Goal: Information Seeking & Learning: Understand process/instructions

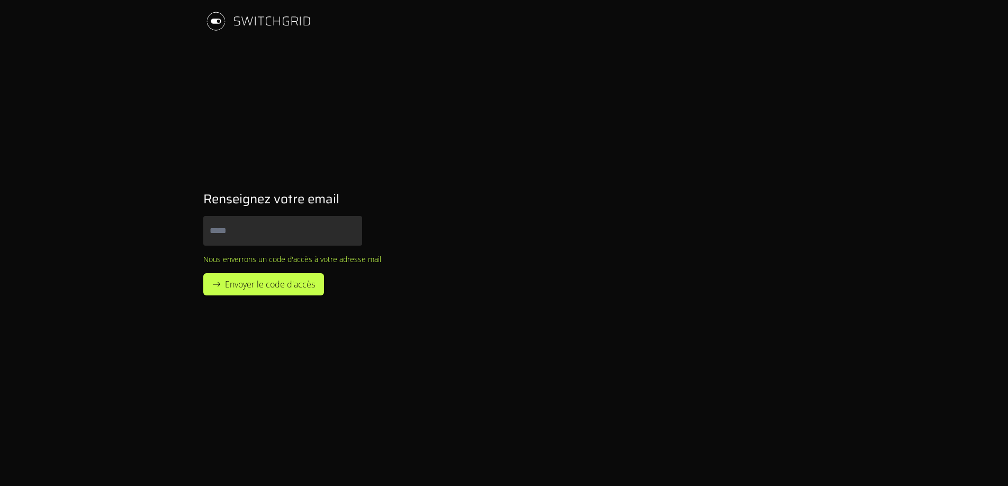
click at [253, 226] on input "Email" at bounding box center [282, 231] width 159 height 30
click at [299, 224] on input "Email" at bounding box center [282, 231] width 159 height 30
type input "**********"
click at [203, 273] on button "Envoyer le code d'accès" at bounding box center [263, 284] width 121 height 22
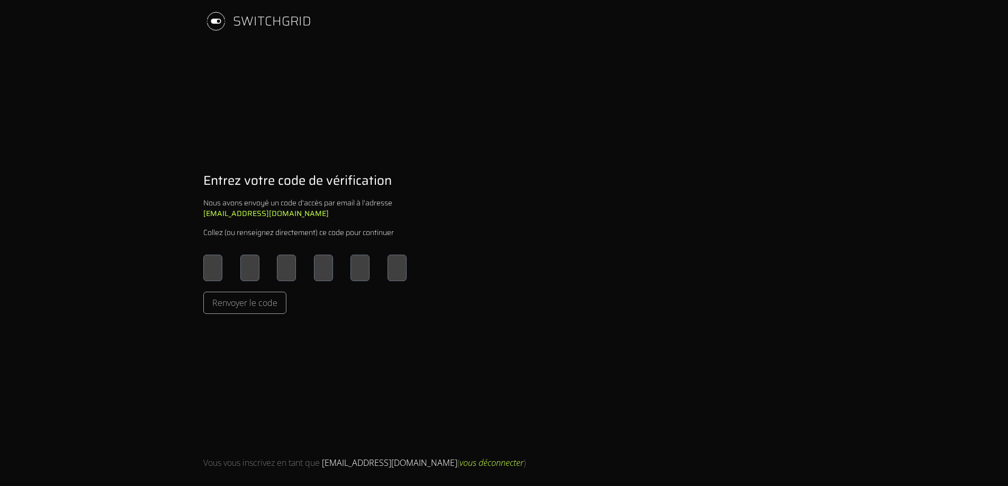
type input "*"
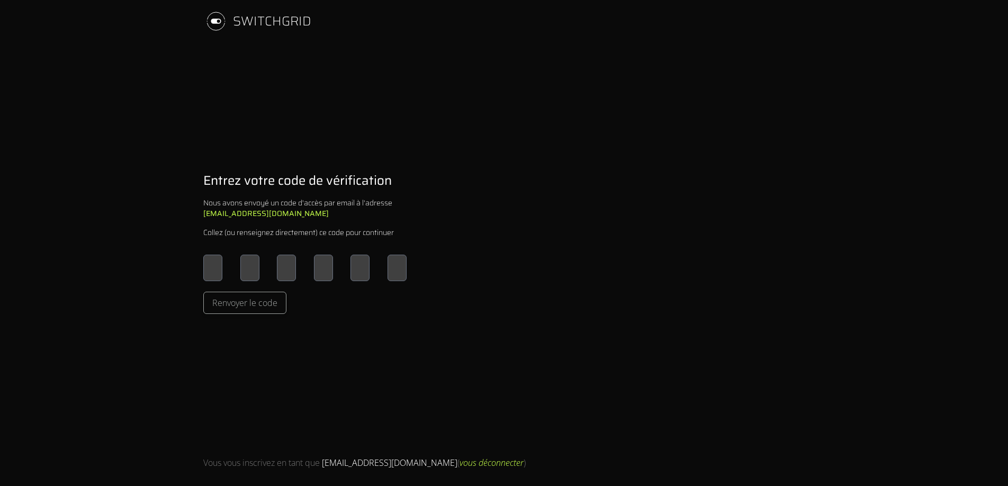
type input "*"
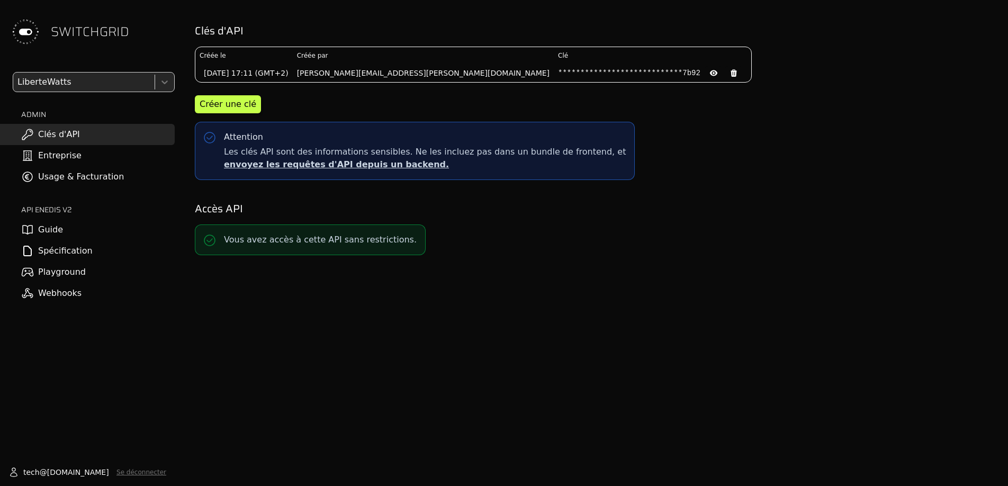
click at [60, 250] on link "Spécification" at bounding box center [87, 250] width 175 height 21
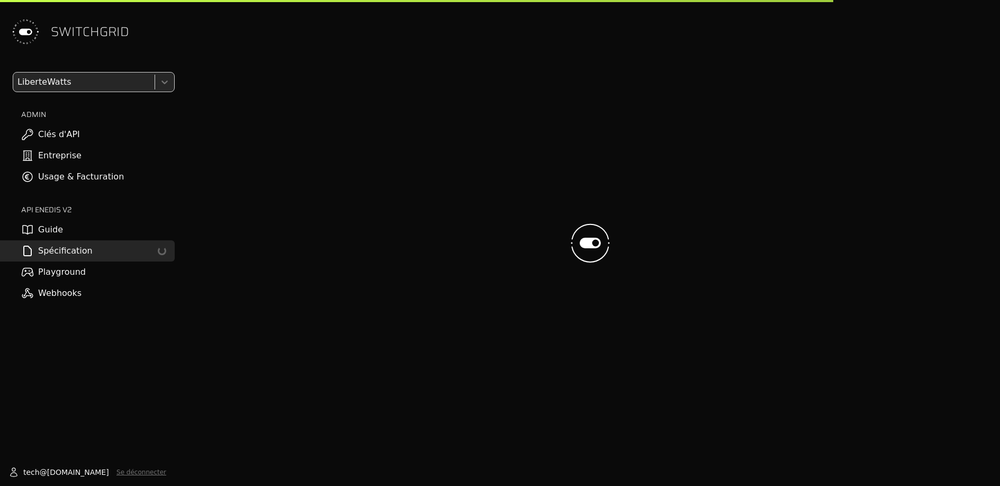
click at [61, 272] on link "Playground" at bounding box center [87, 272] width 175 height 21
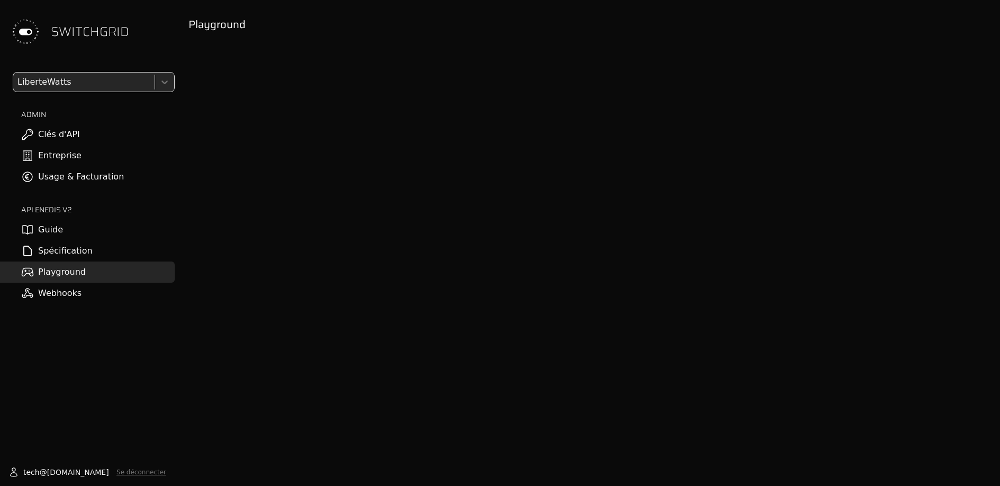
click at [64, 252] on link "Spécification" at bounding box center [87, 250] width 175 height 21
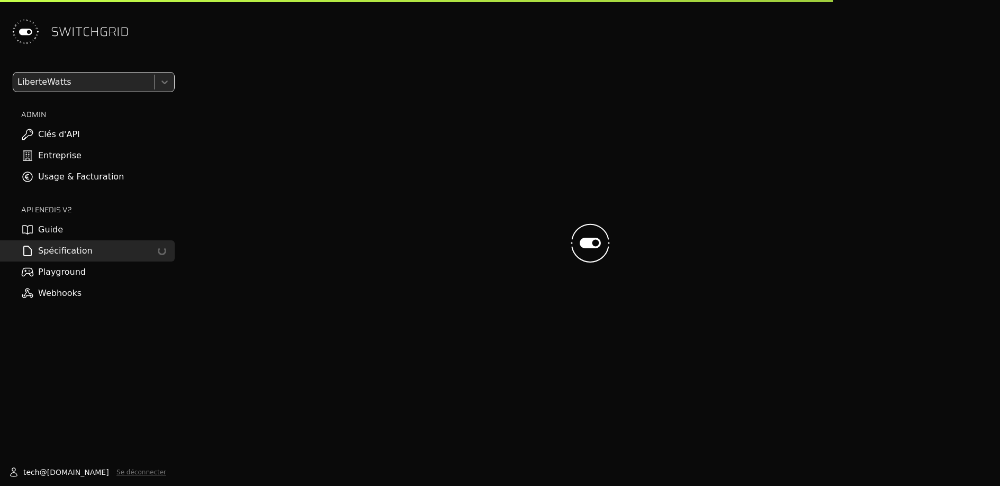
select select "**********"
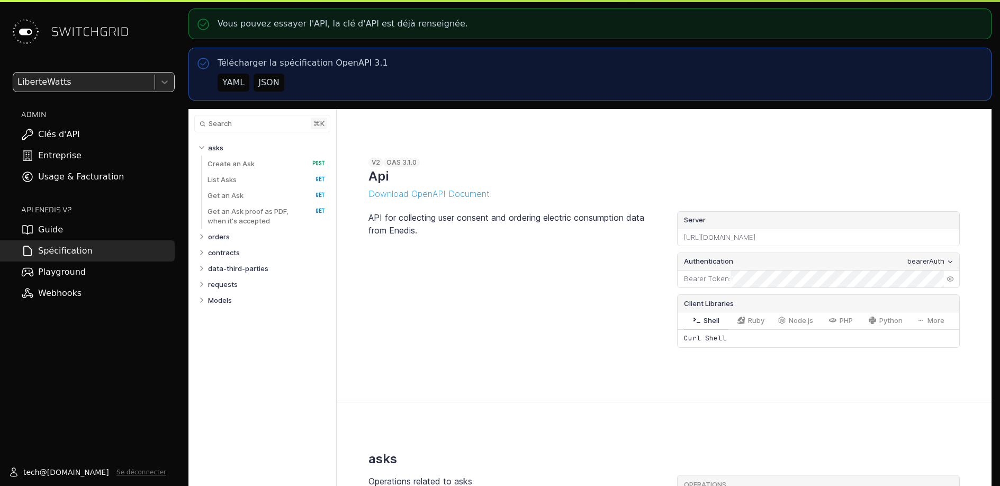
select select "**********"
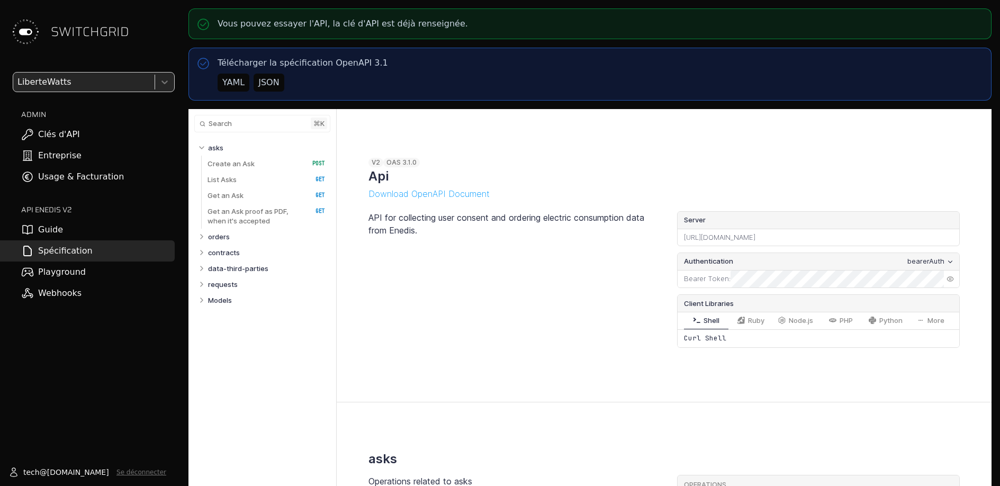
select select "**********"
click at [58, 231] on link "Guide" at bounding box center [87, 229] width 175 height 21
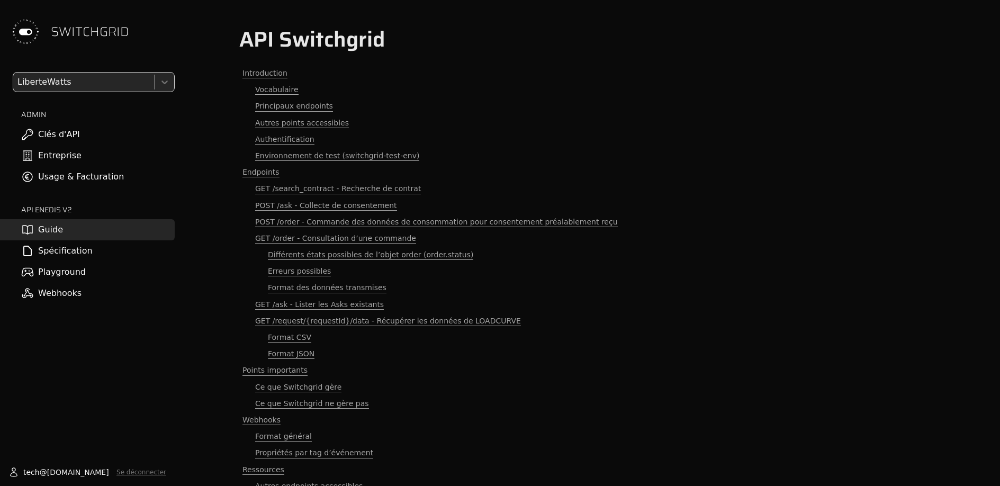
click at [71, 294] on link "Webhooks" at bounding box center [87, 293] width 175 height 21
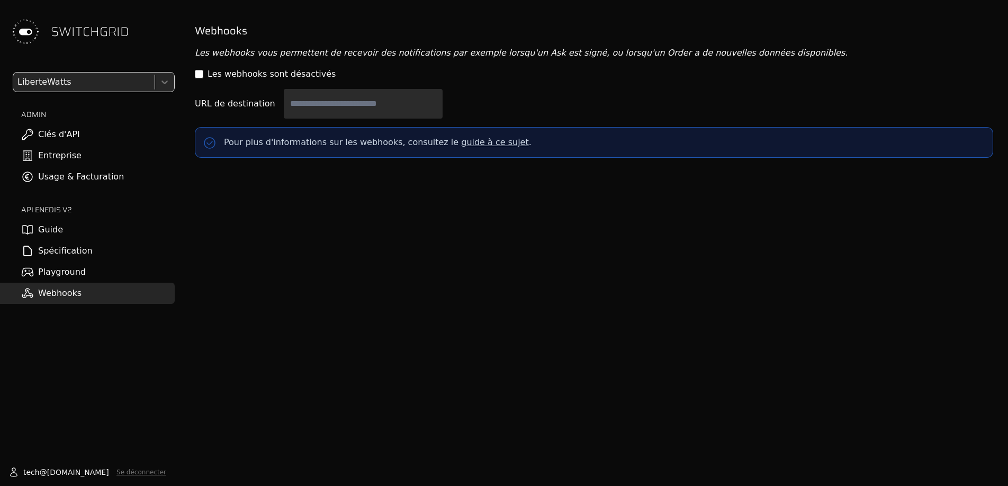
click at [50, 227] on link "Guide" at bounding box center [87, 229] width 175 height 21
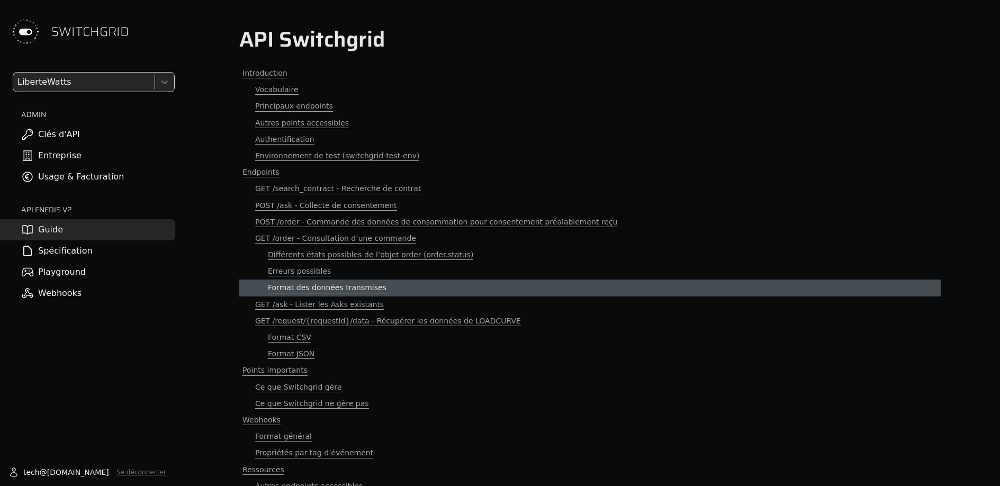
scroll to position [122, 0]
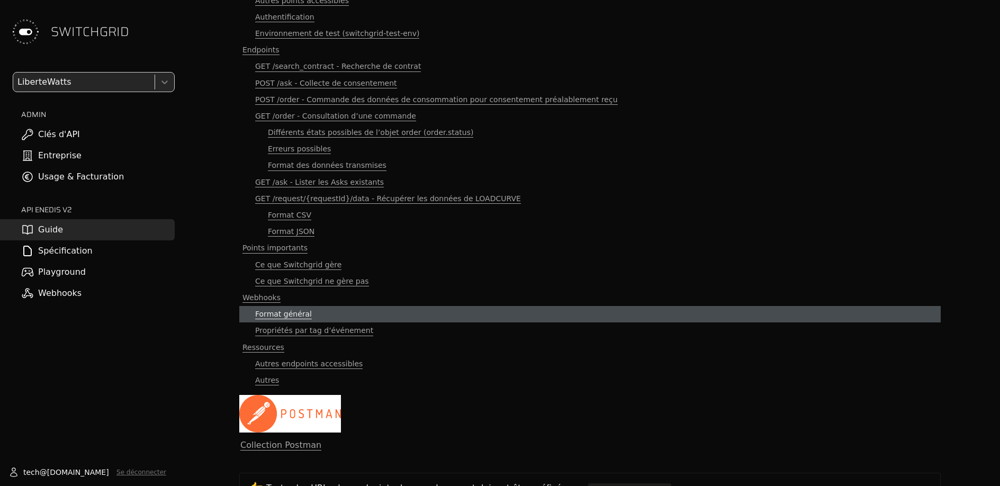
click at [281, 318] on span "Format général" at bounding box center [283, 314] width 57 height 10
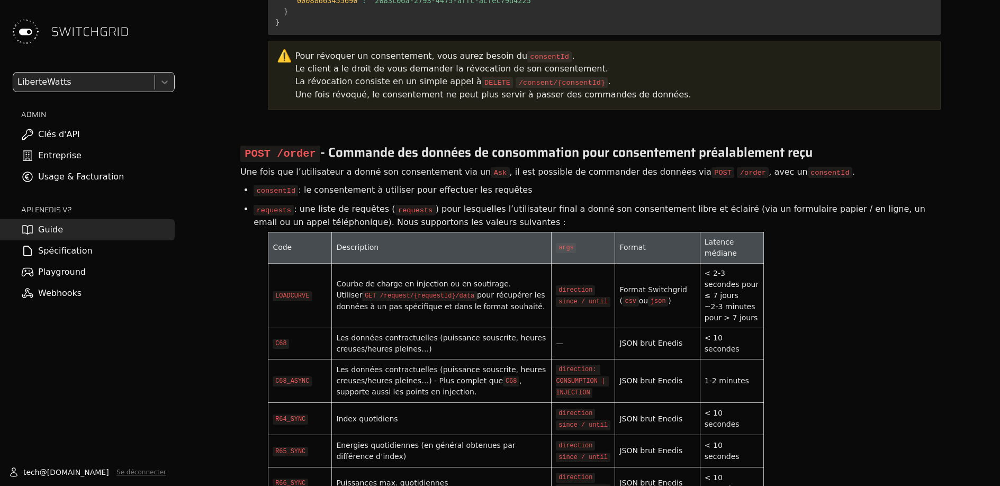
scroll to position [3315, 0]
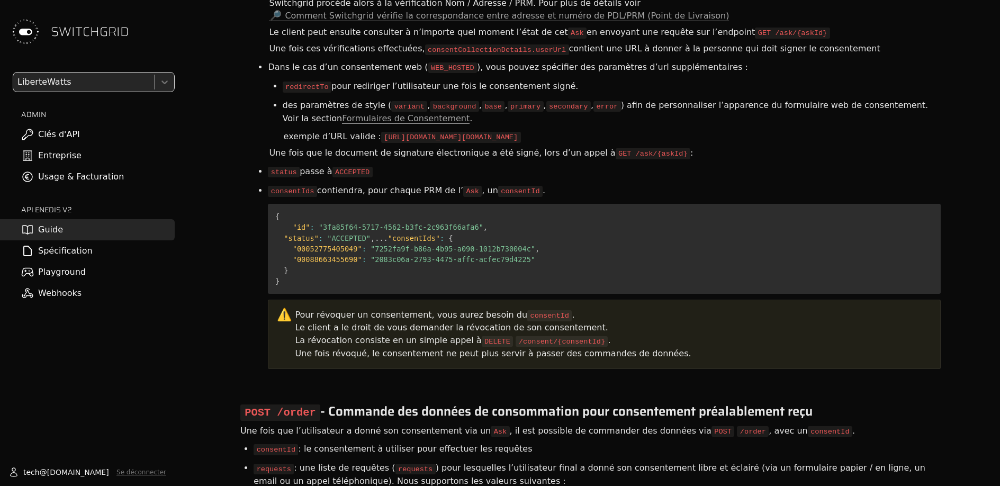
click at [77, 231] on link "Guide" at bounding box center [87, 229] width 175 height 21
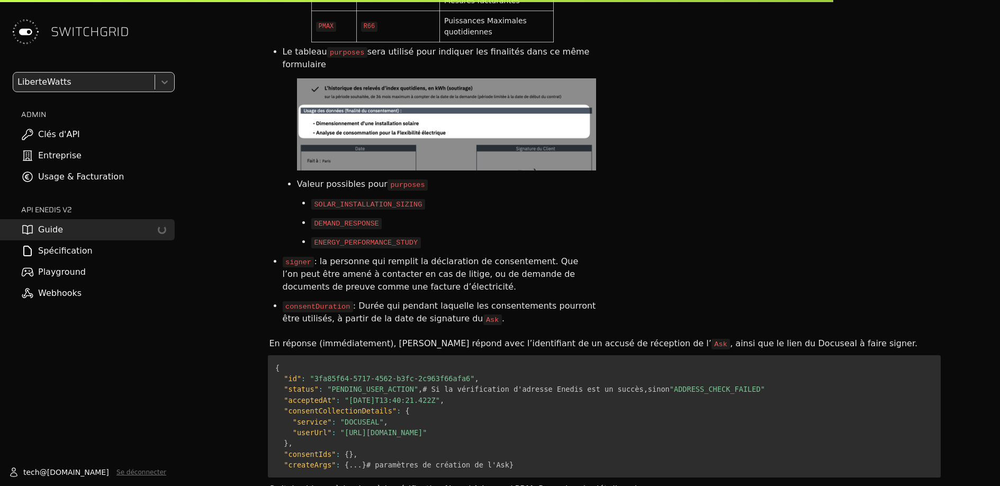
scroll to position [3801, 0]
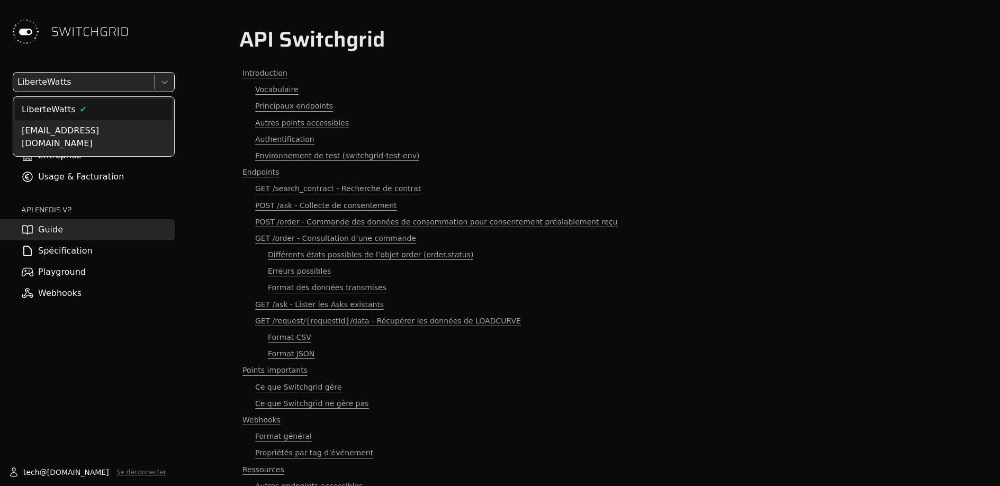
click at [155, 84] on span at bounding box center [155, 82] width 1 height 15
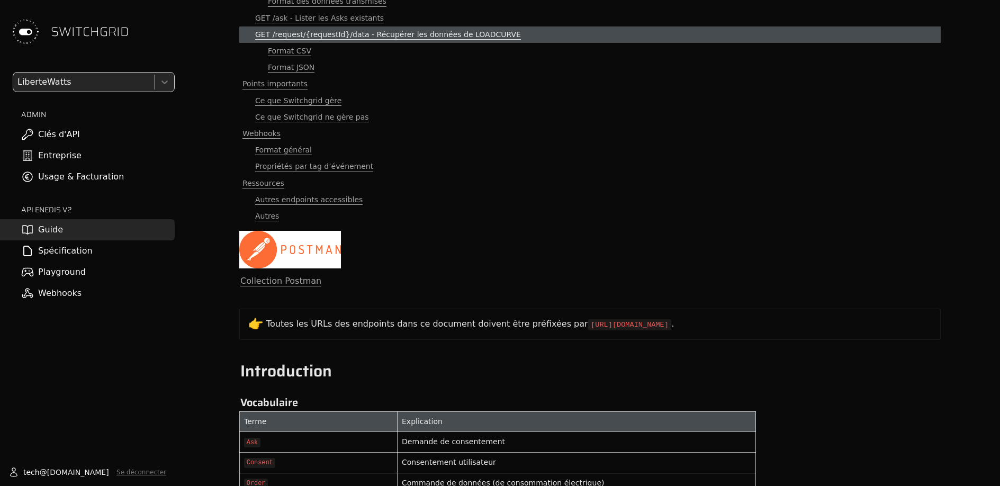
scroll to position [265, 0]
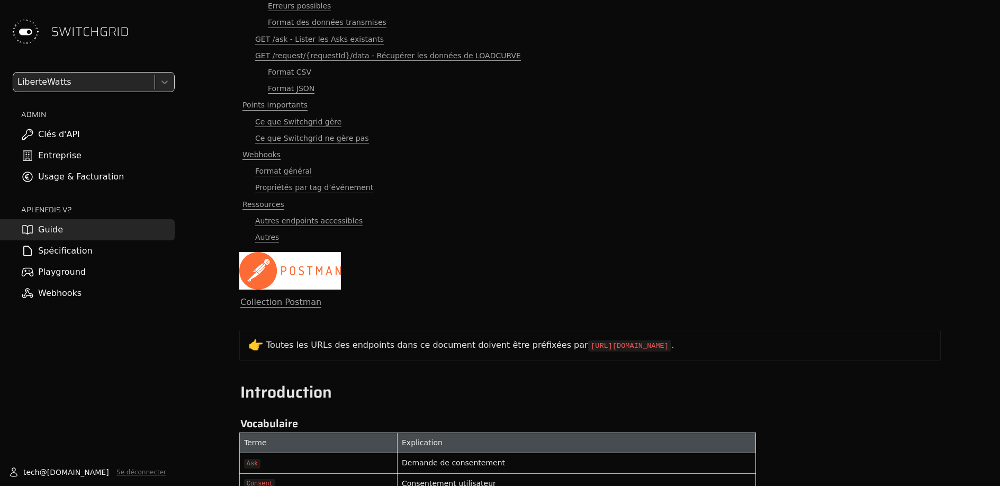
click at [113, 182] on link "Usage & Facturation" at bounding box center [87, 176] width 175 height 21
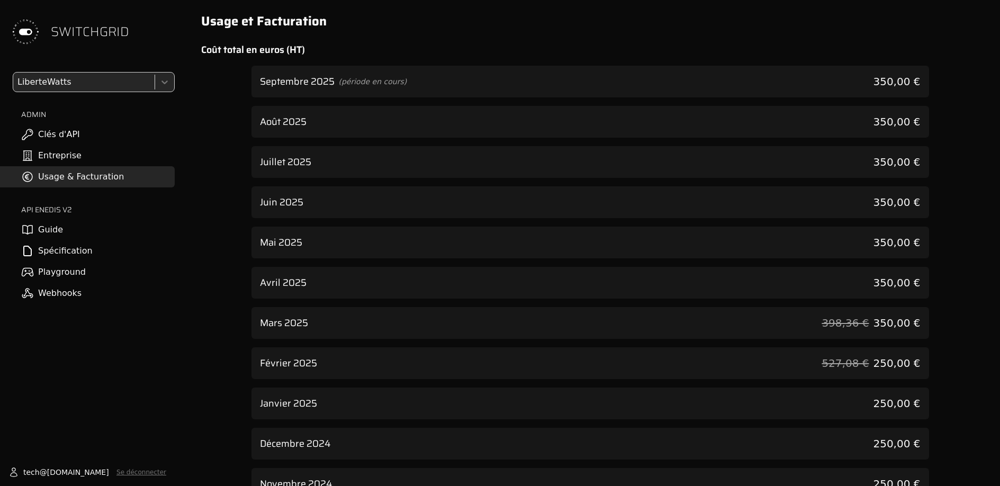
click at [76, 161] on link "Entreprise" at bounding box center [87, 155] width 175 height 21
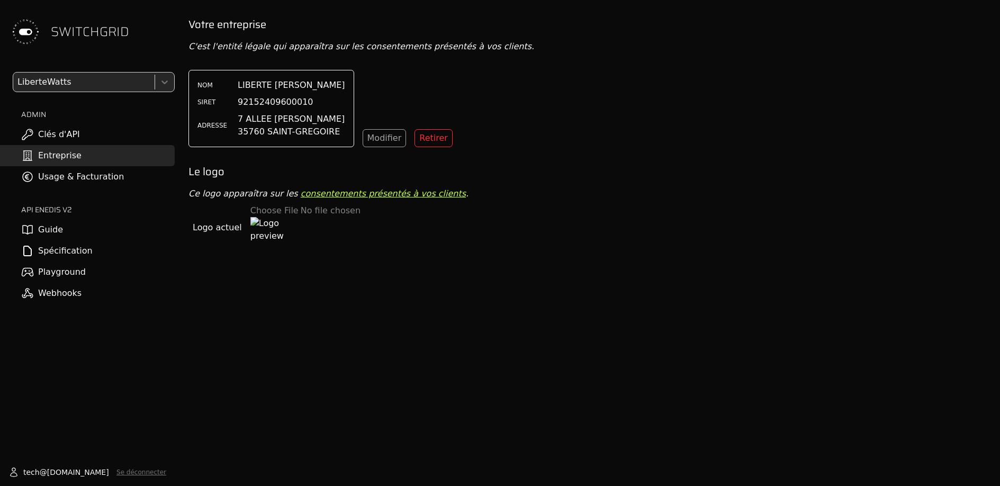
click at [332, 195] on link "consentements présentés à vos clients" at bounding box center [383, 194] width 165 height 10
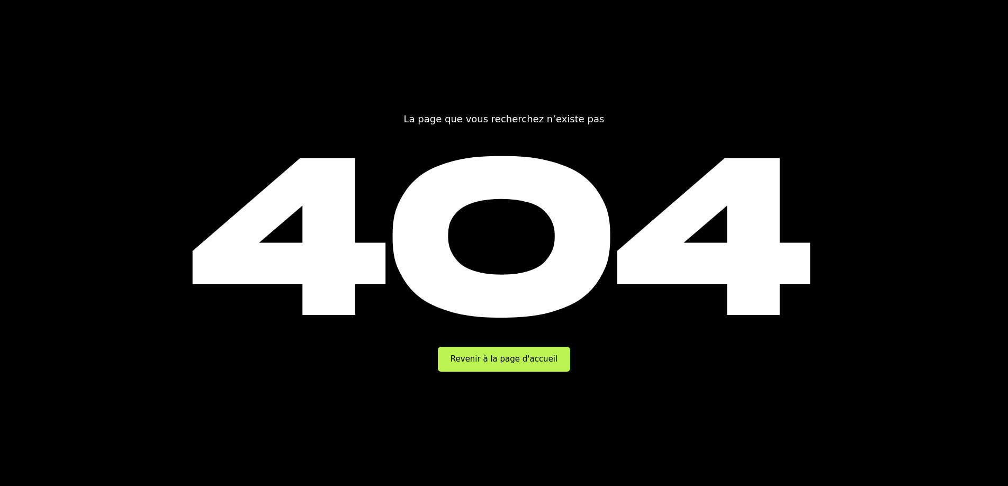
click at [484, 347] on link "Revenir à la page d'accueil" at bounding box center [504, 359] width 132 height 25
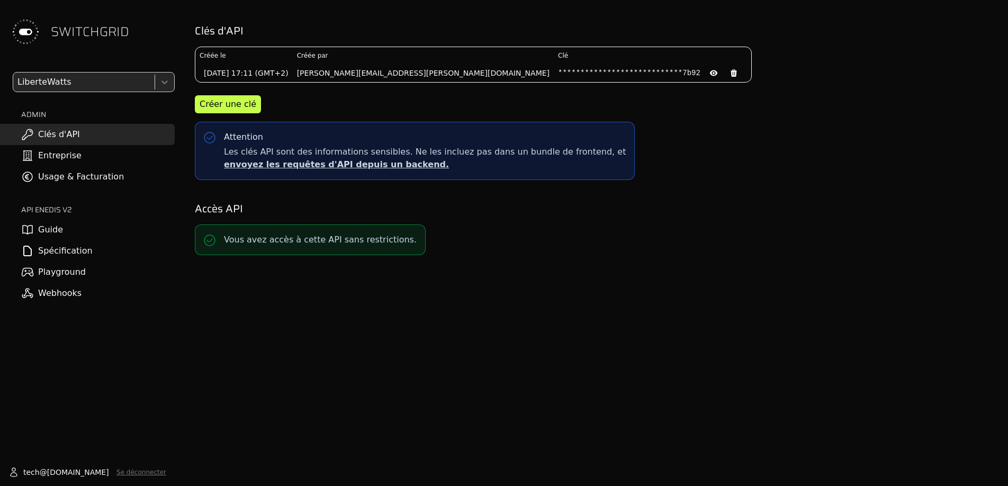
click at [58, 153] on link "Entreprise" at bounding box center [87, 155] width 175 height 21
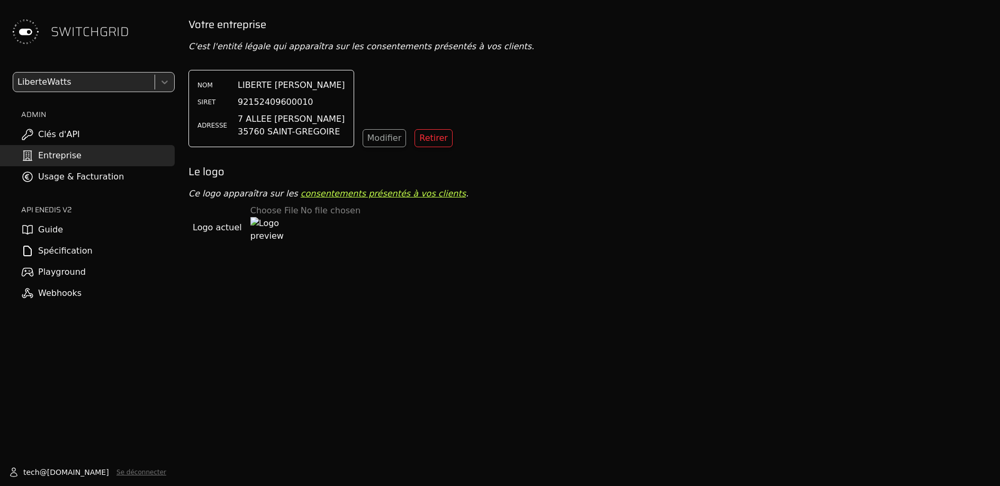
click at [72, 241] on link "Spécification" at bounding box center [87, 250] width 175 height 21
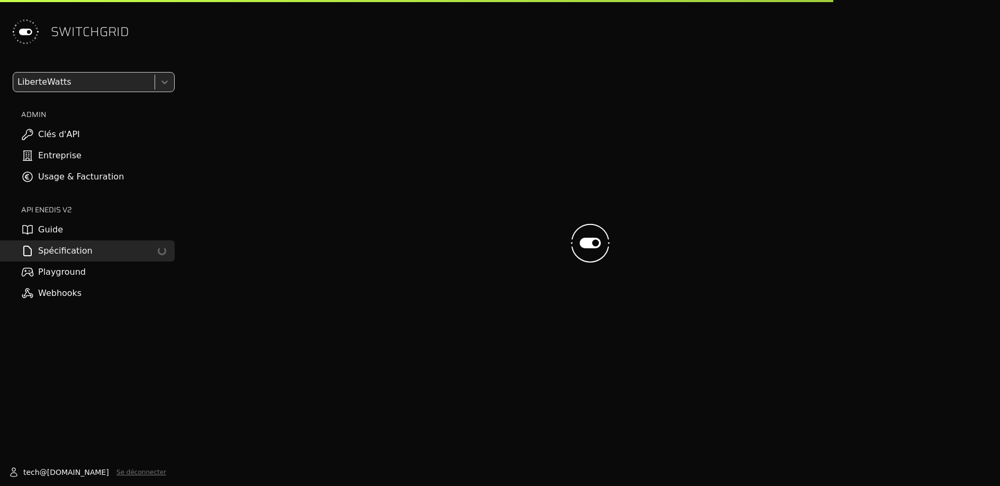
select select "**********"
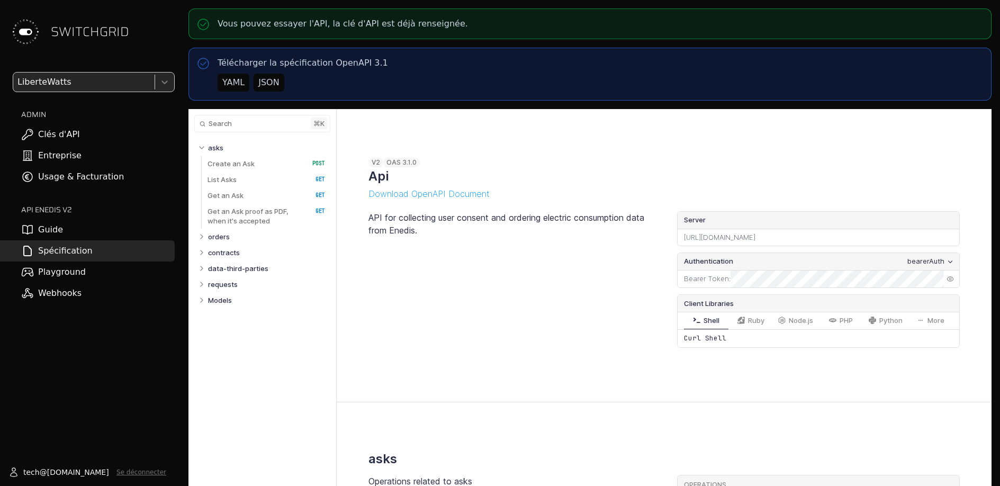
select select "**********"
click at [238, 294] on link "Models" at bounding box center [267, 300] width 118 height 16
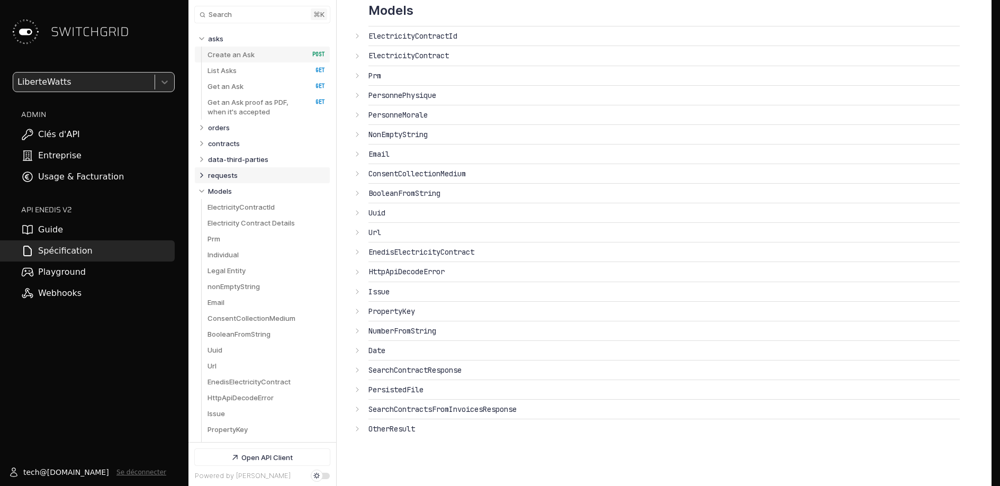
click at [253, 59] on link "Create an Ask   HTTP Method: POST" at bounding box center [267, 55] width 118 height 16
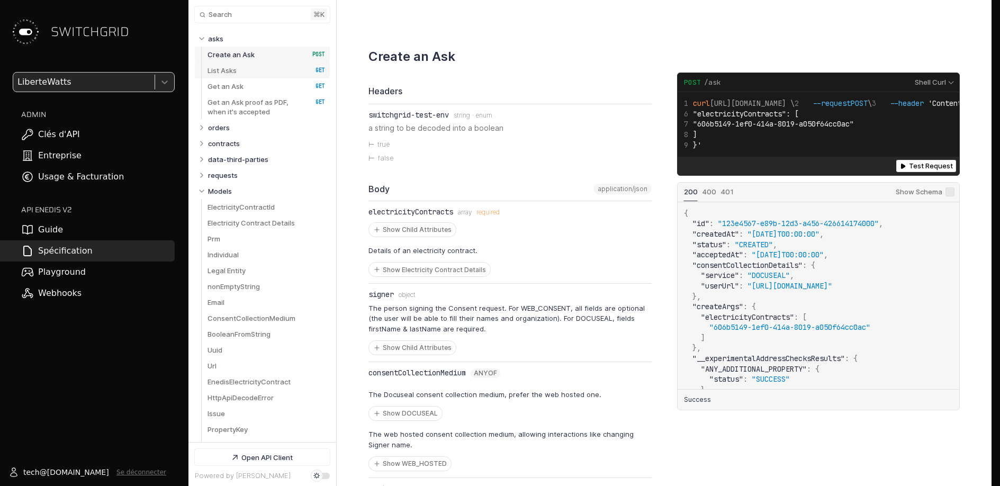
click at [251, 71] on link "List Asks   HTTP Method: GET" at bounding box center [267, 70] width 118 height 16
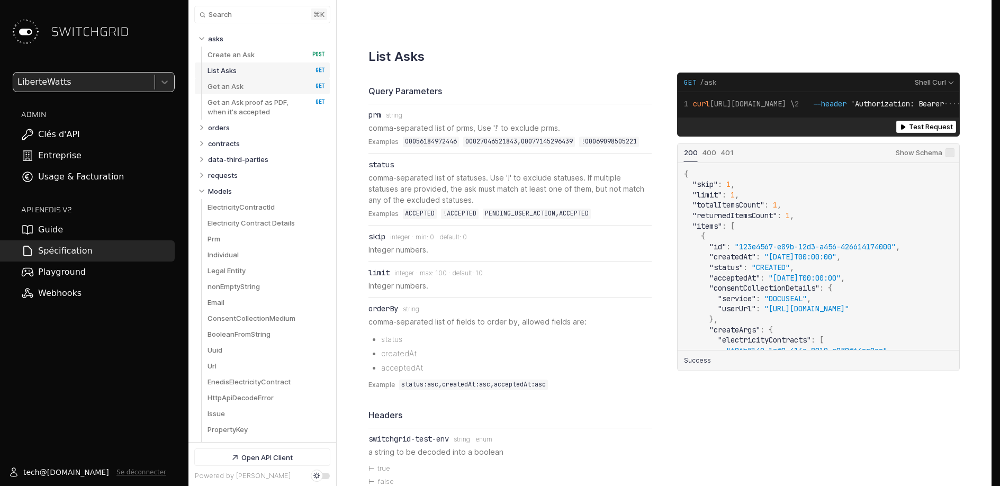
click at [249, 80] on link "Get an Ask   HTTP Method: GET" at bounding box center [267, 86] width 118 height 16
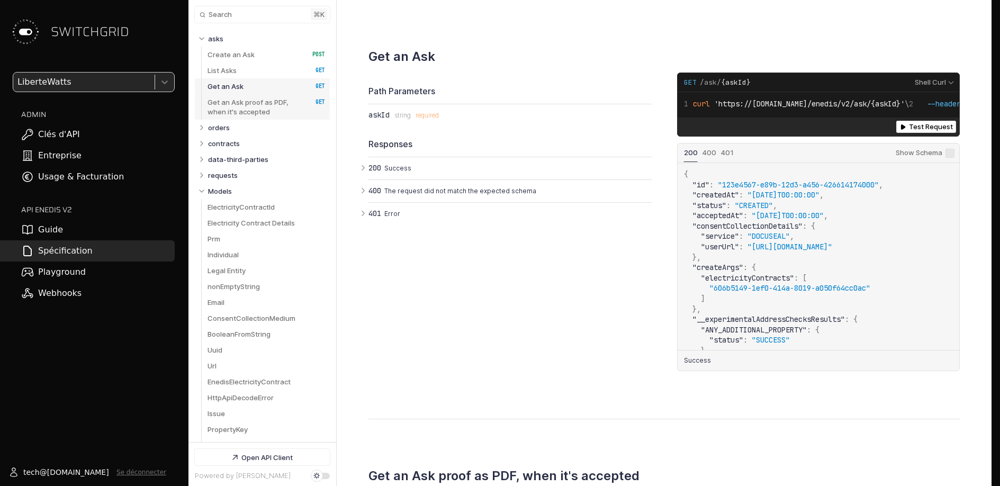
scroll to position [10, 0]
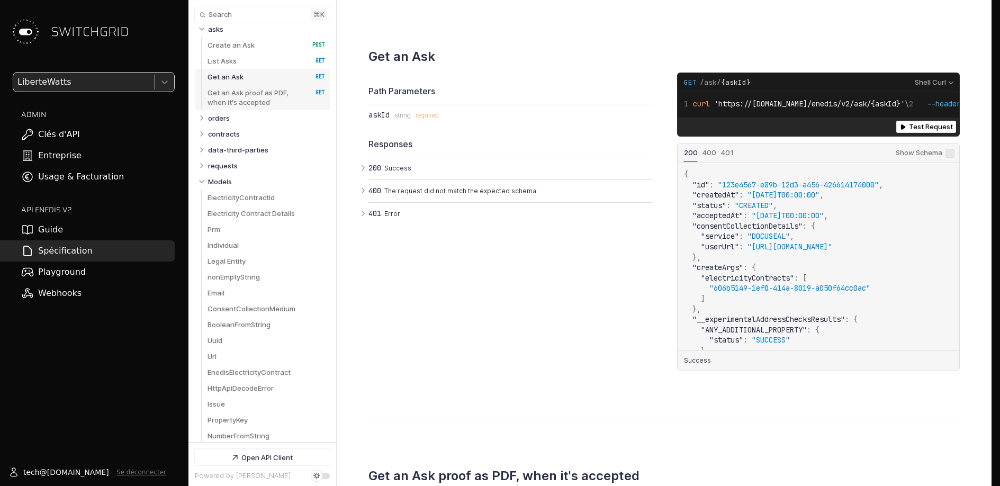
click at [249, 96] on p "Get an Ask proof as PDF, when it's accepted" at bounding box center [255, 97] width 94 height 19
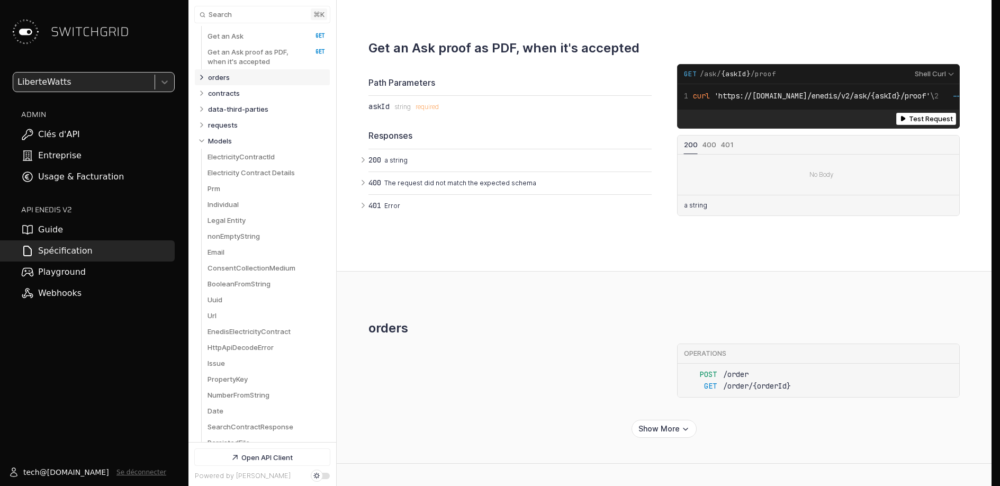
scroll to position [51, 0]
click at [61, 276] on link "Playground" at bounding box center [87, 272] width 175 height 21
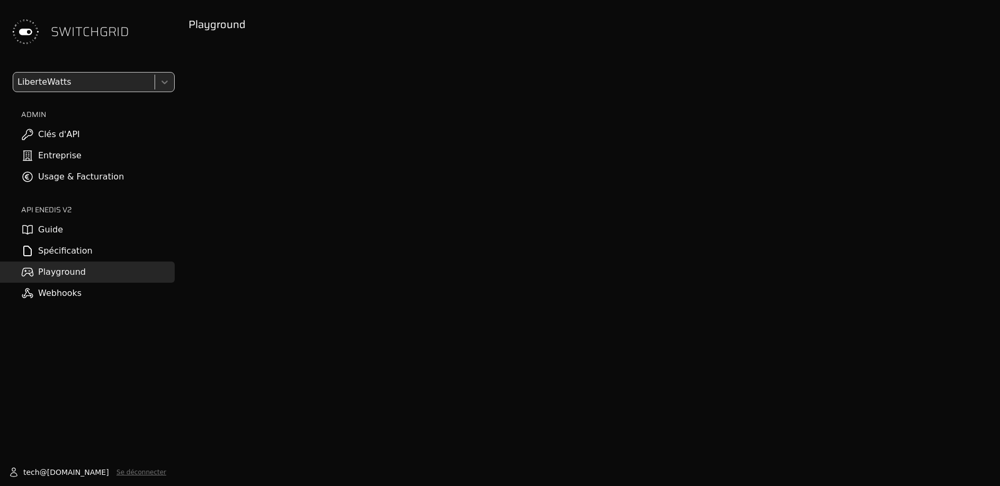
click at [94, 298] on link "Webhooks" at bounding box center [87, 293] width 175 height 21
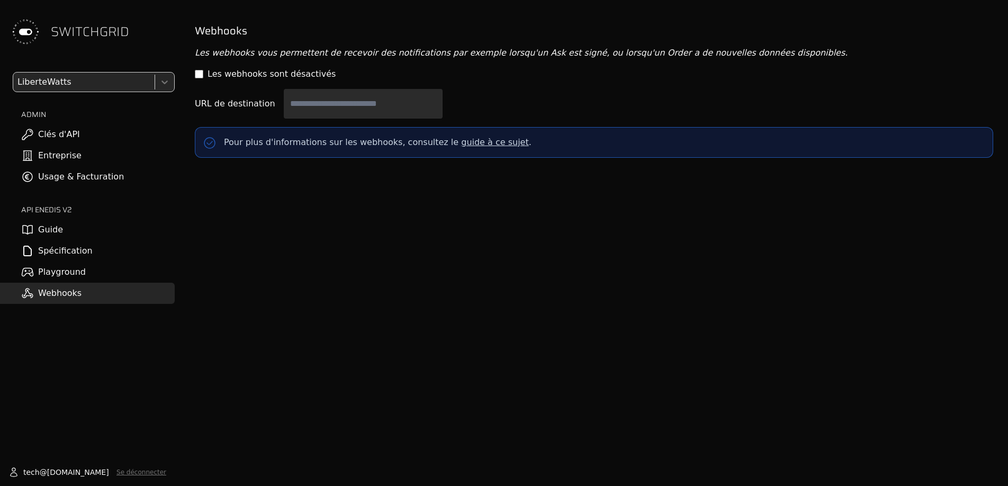
click at [89, 281] on link "Playground" at bounding box center [87, 272] width 175 height 21
